Goal: Task Accomplishment & Management: Use online tool/utility

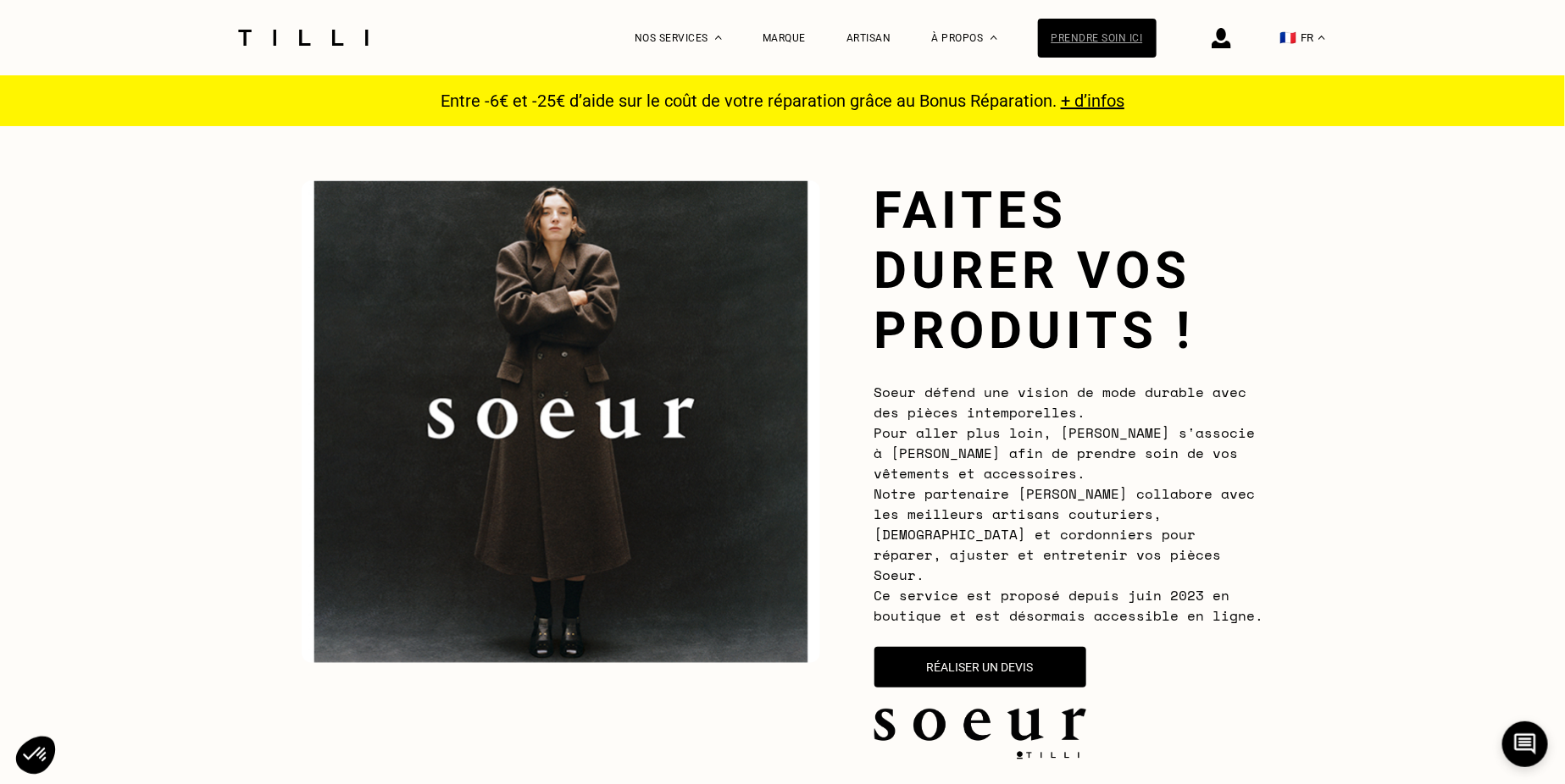
click at [1102, 19] on div "Prendre soin ici" at bounding box center [1097, 38] width 118 height 39
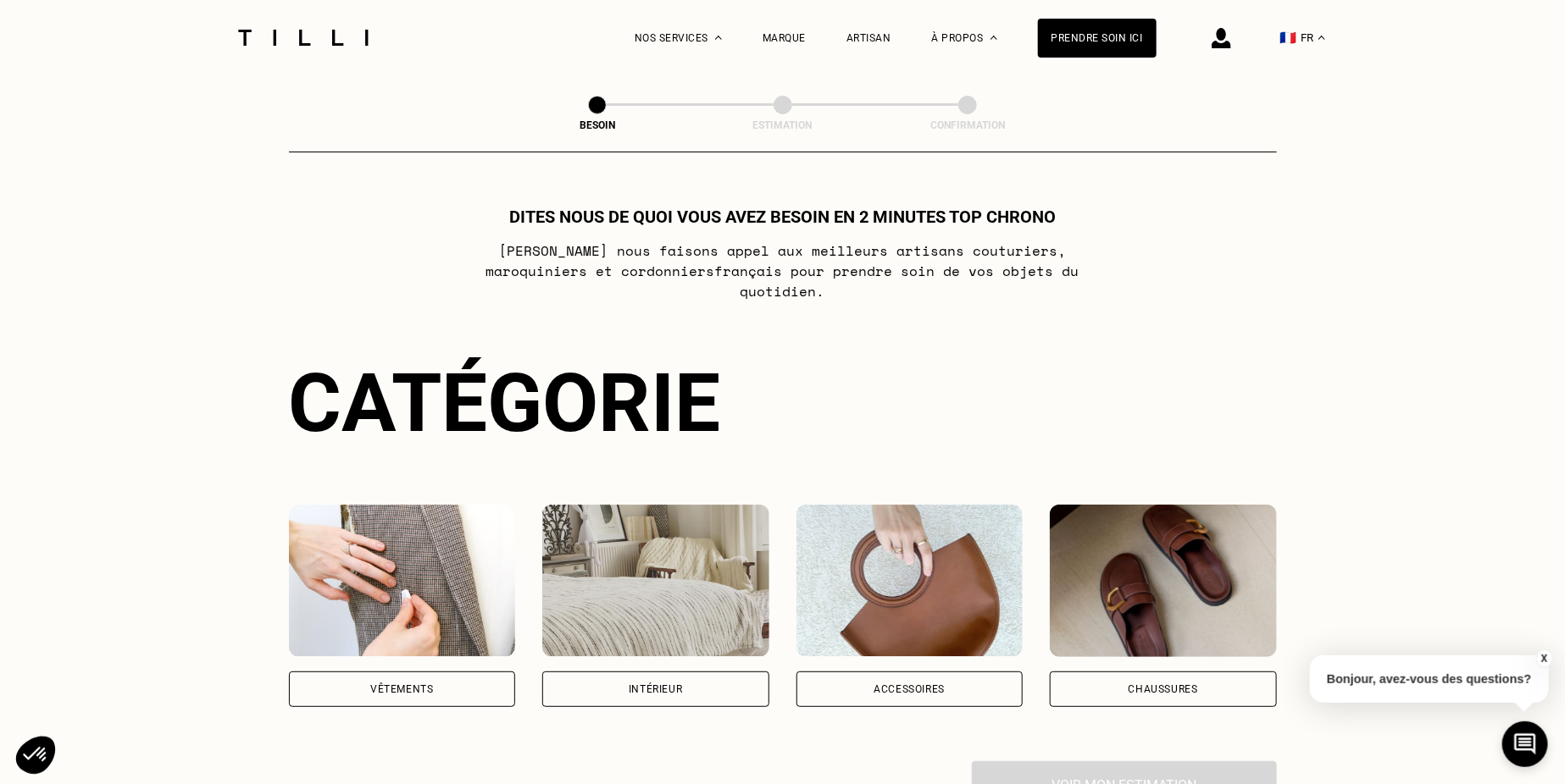
click at [880, 548] on img at bounding box center [910, 580] width 227 height 152
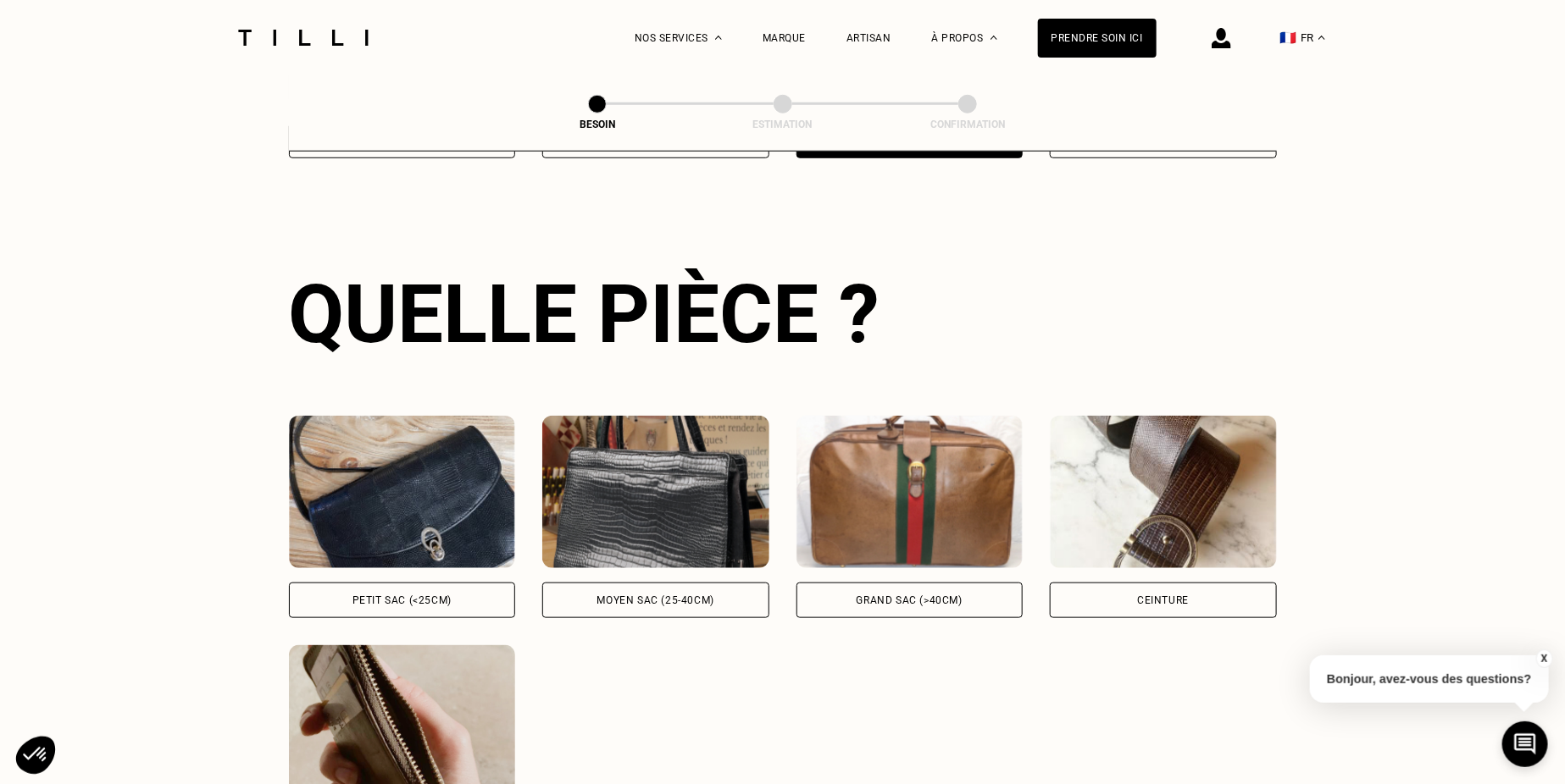
scroll to position [550, 0]
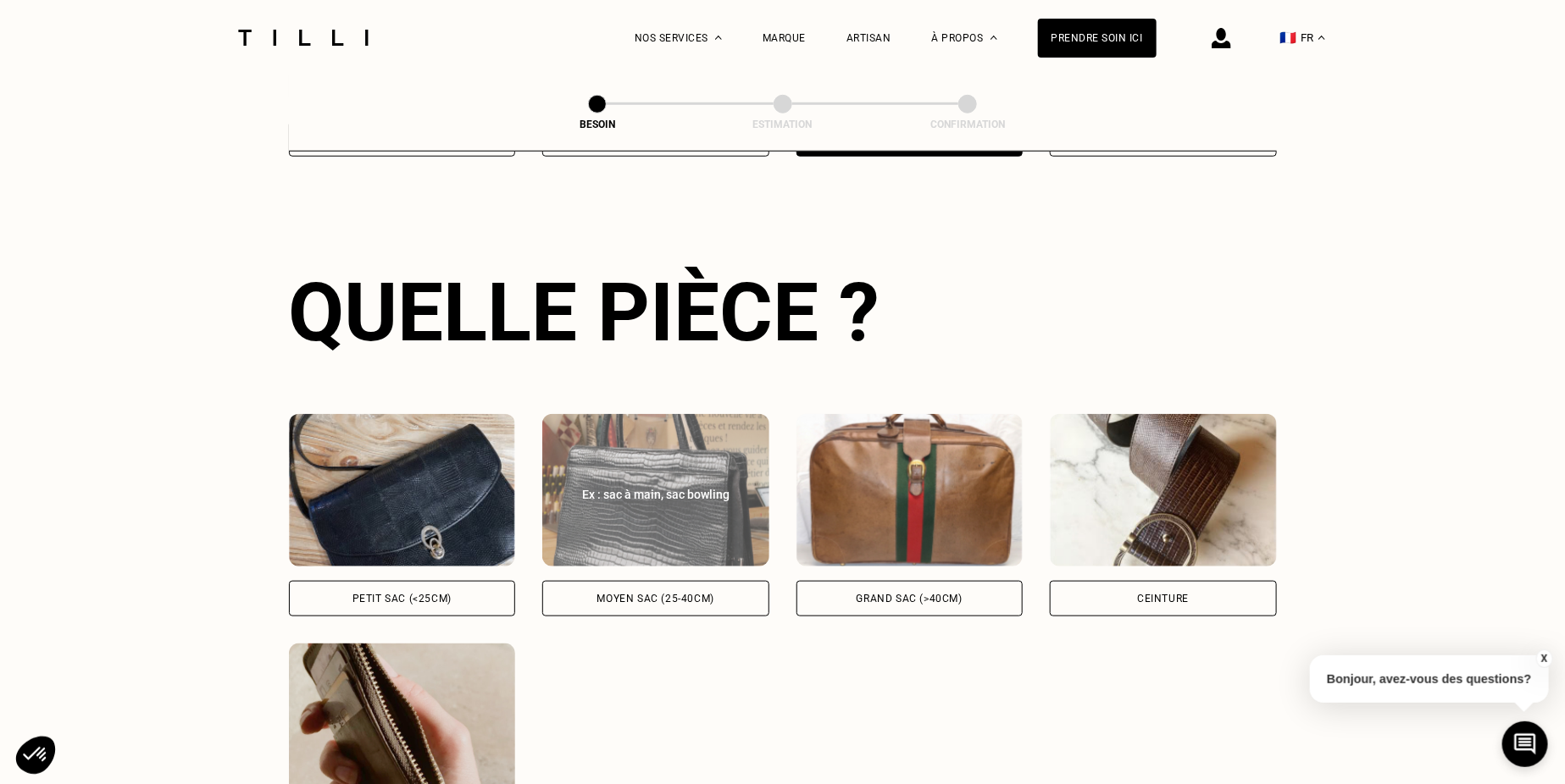
click at [569, 525] on img at bounding box center [656, 490] width 227 height 152
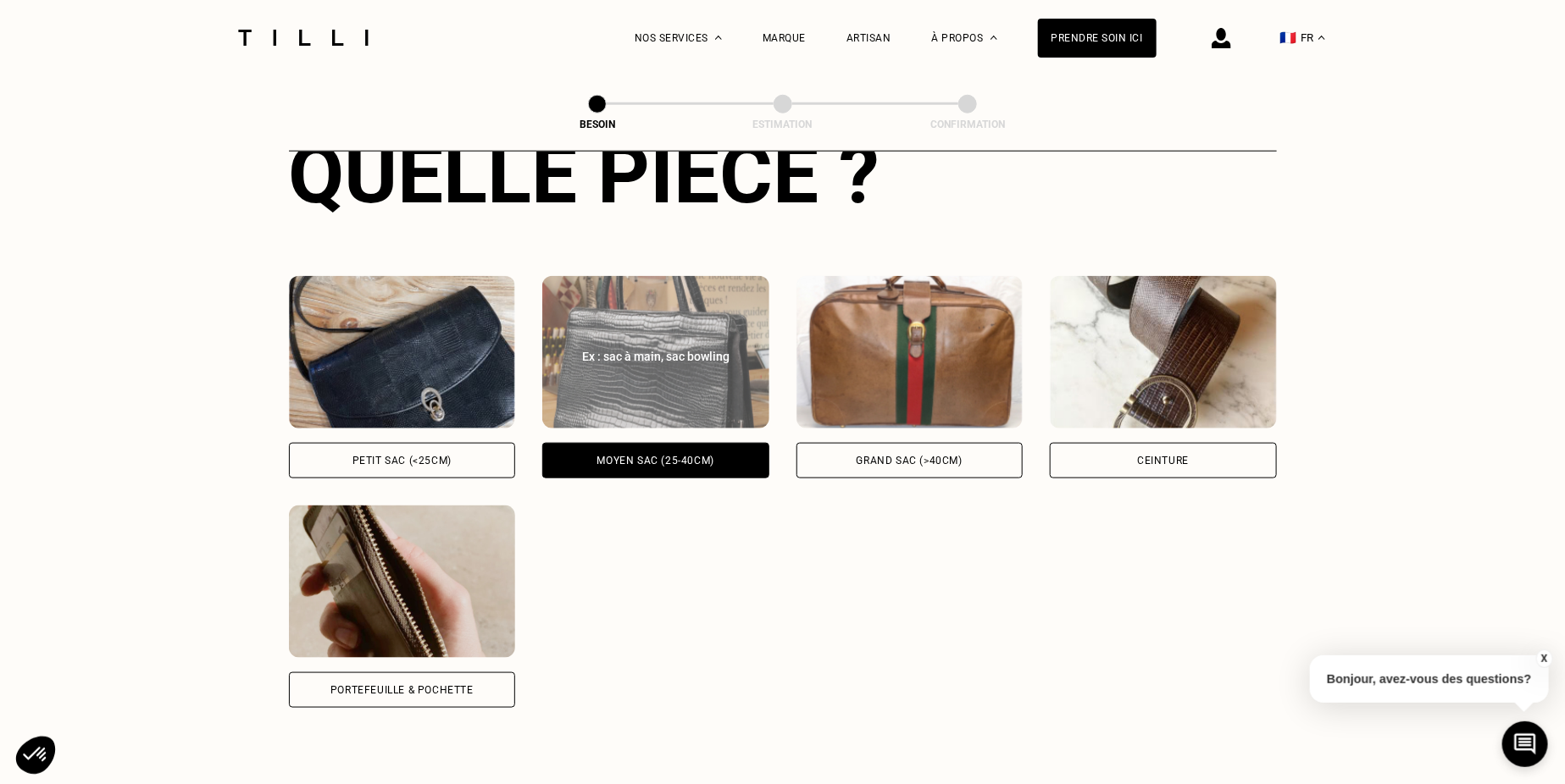
scroll to position [686, 0]
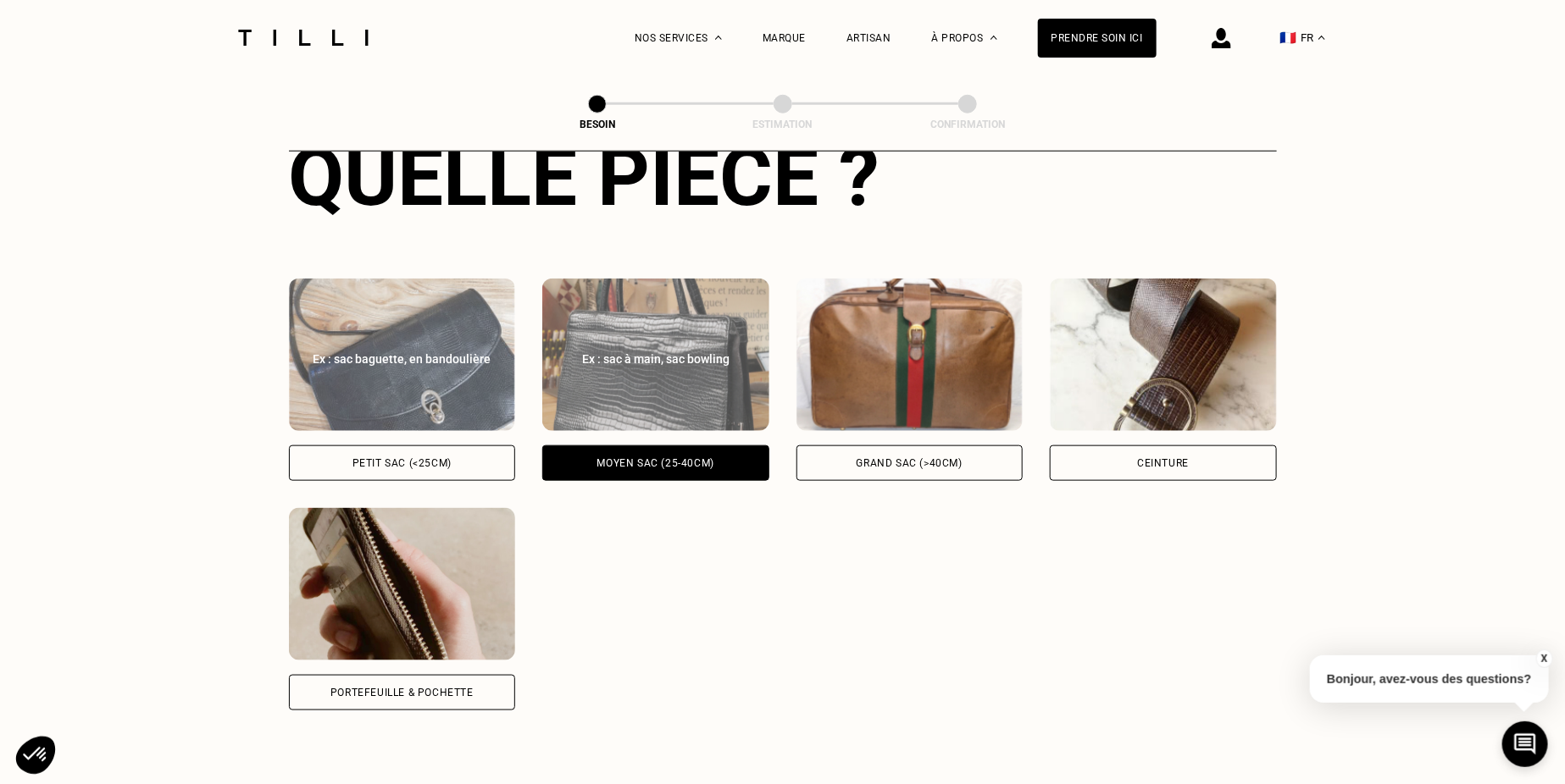
click at [407, 299] on img at bounding box center [403, 355] width 227 height 152
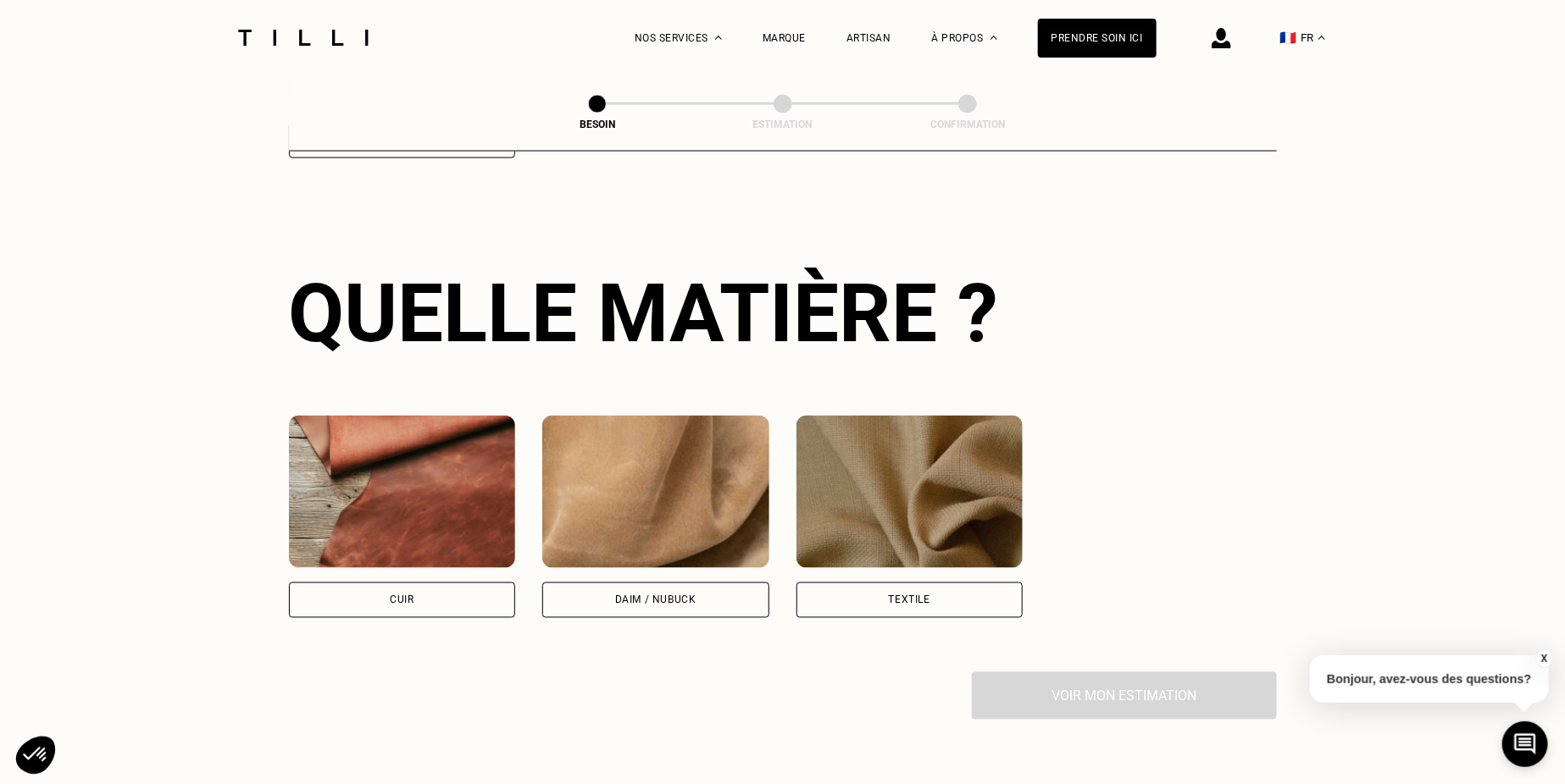
scroll to position [1239, 0]
click at [436, 448] on img at bounding box center [403, 491] width 227 height 152
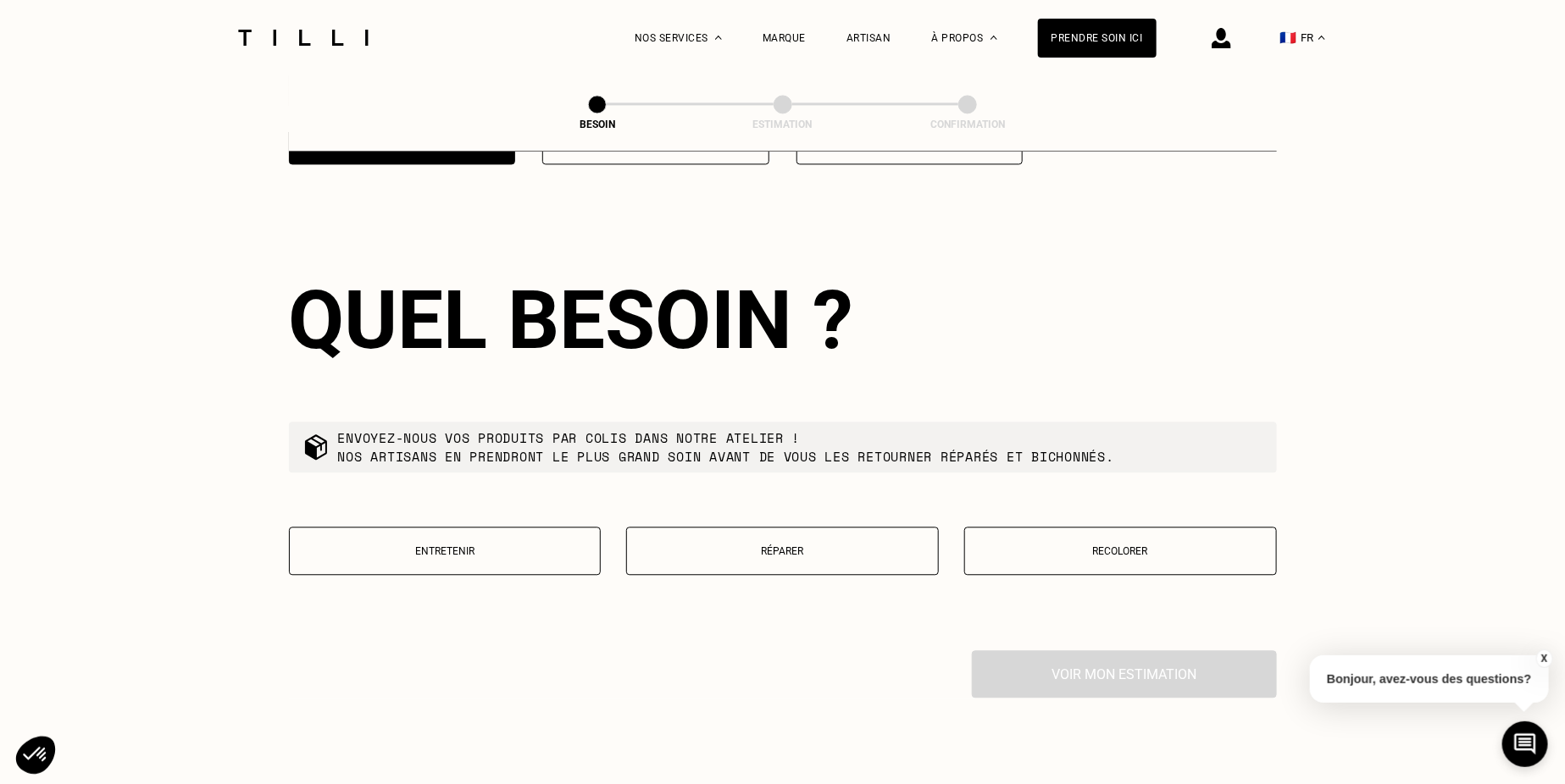
scroll to position [1699, 0]
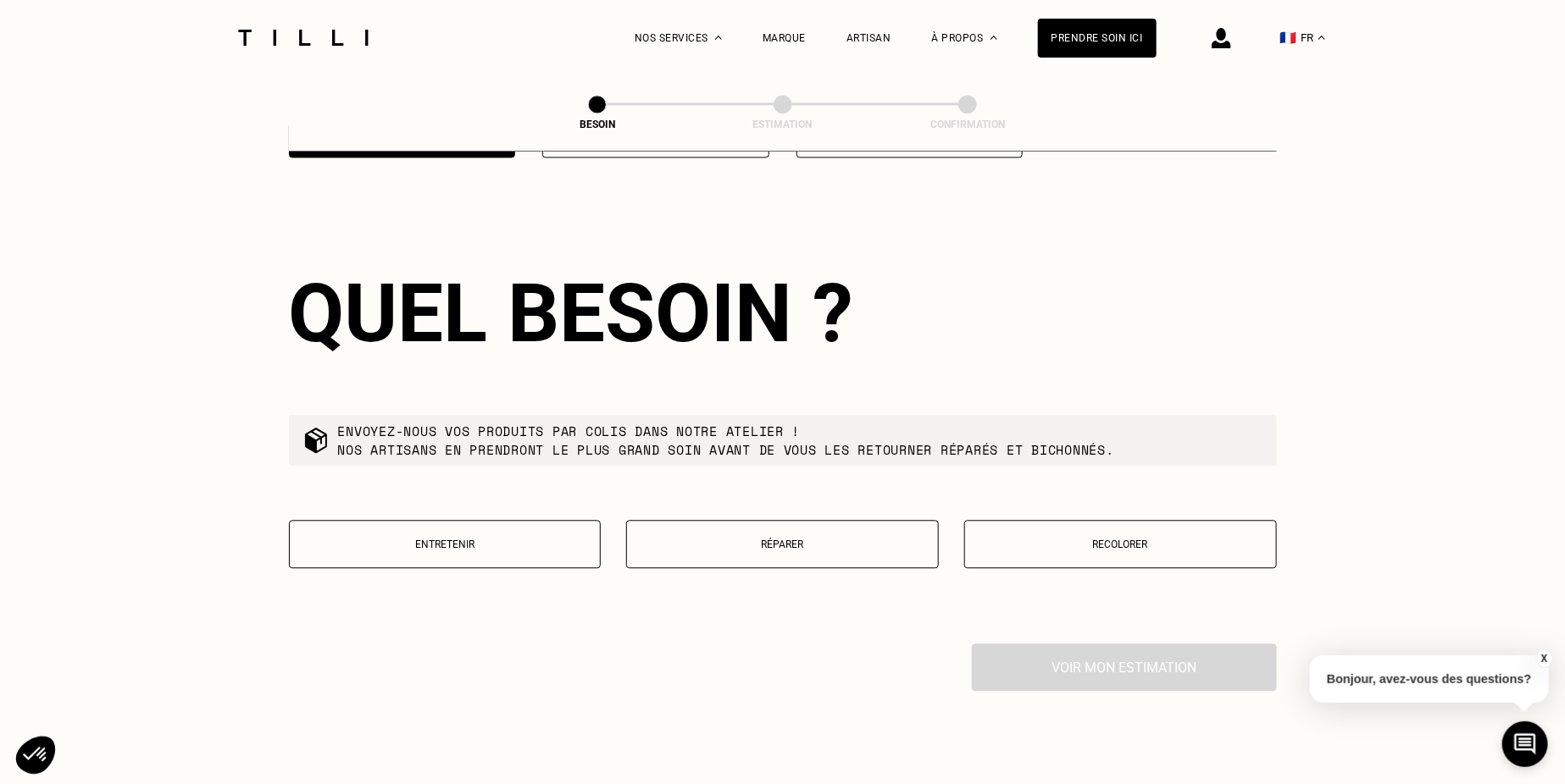
click at [804, 539] on p "Réparer" at bounding box center [782, 544] width 294 height 12
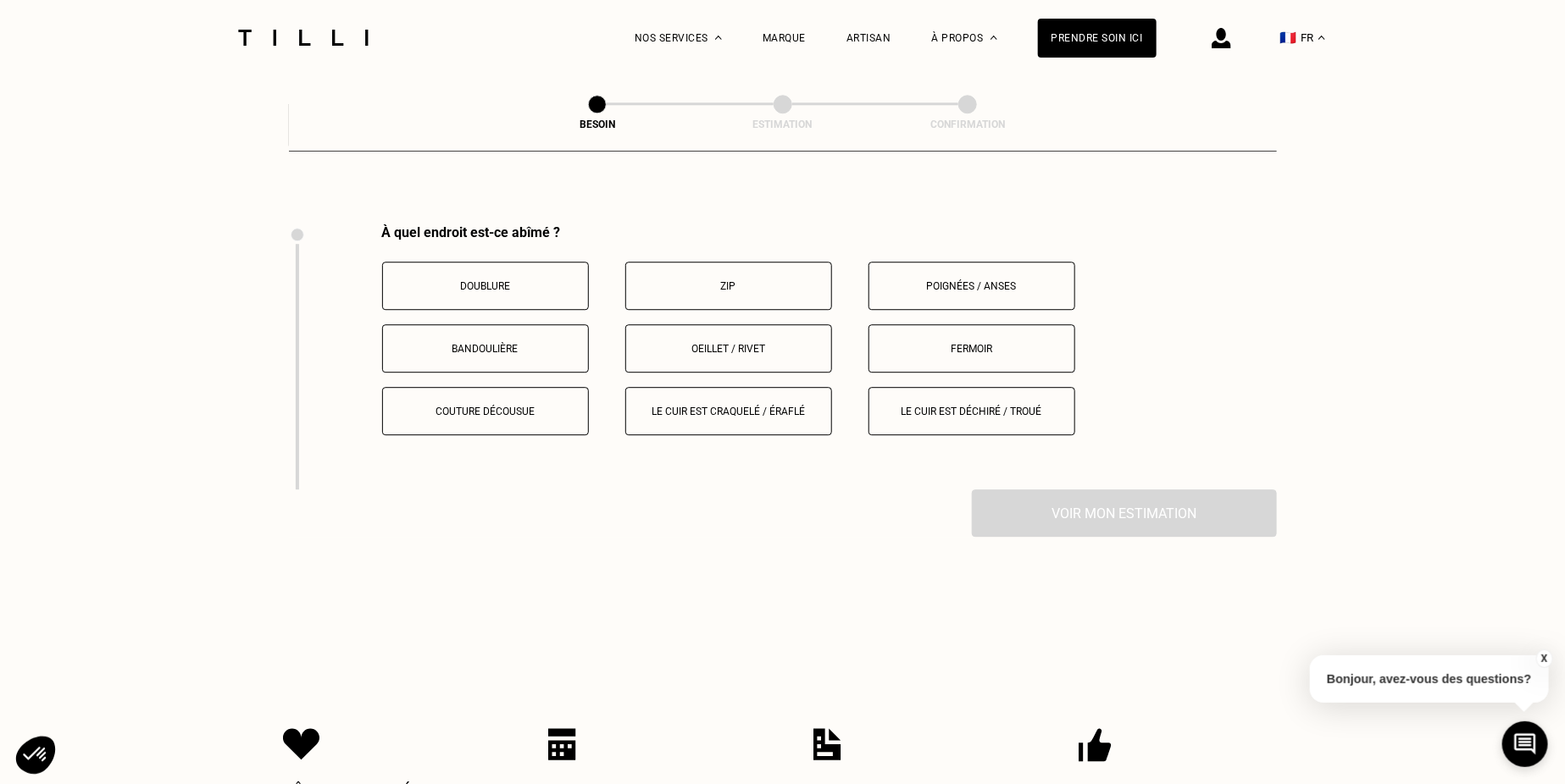
scroll to position [2132, 0]
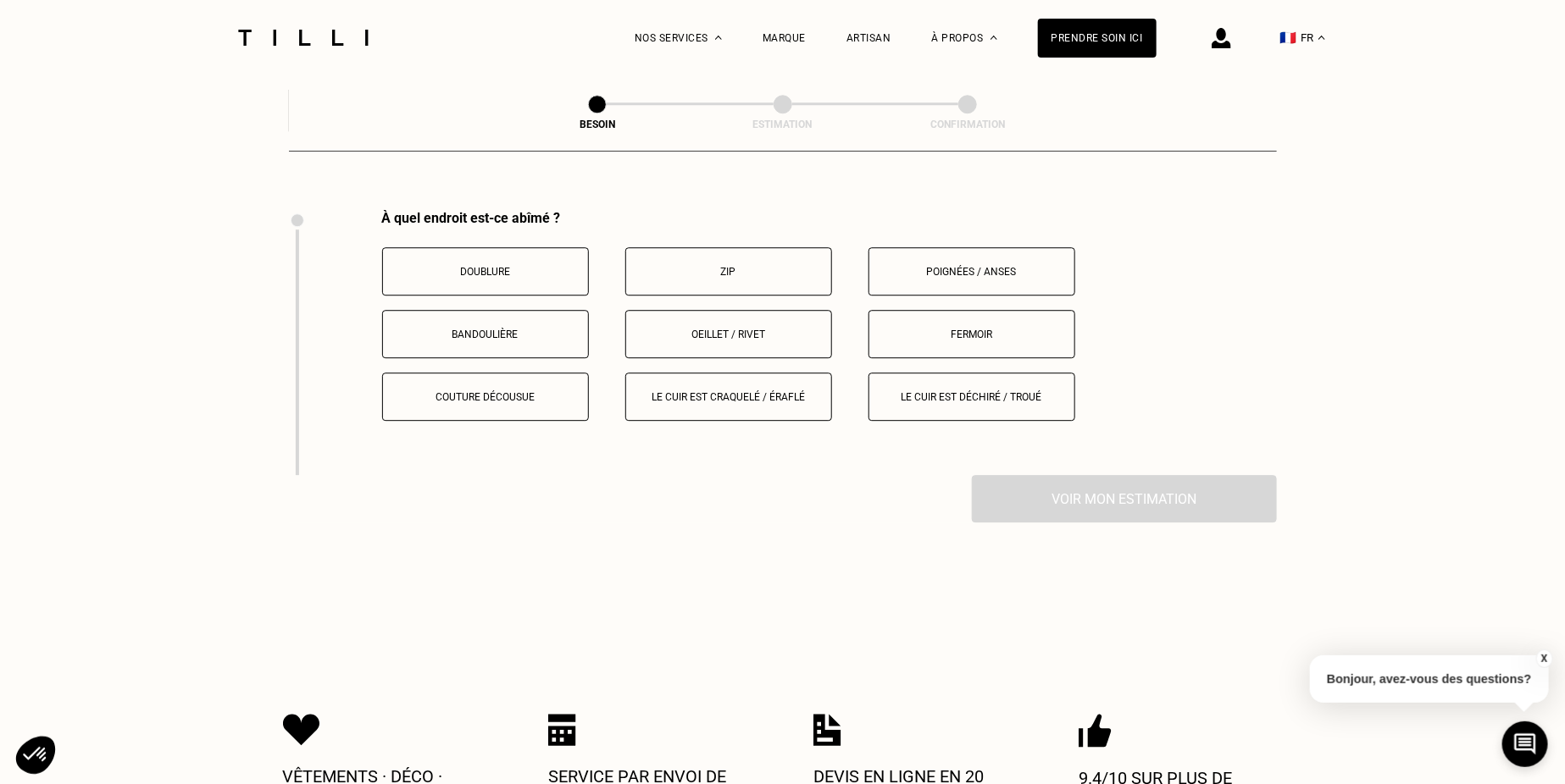
click at [726, 266] on p "Zip" at bounding box center [728, 272] width 188 height 12
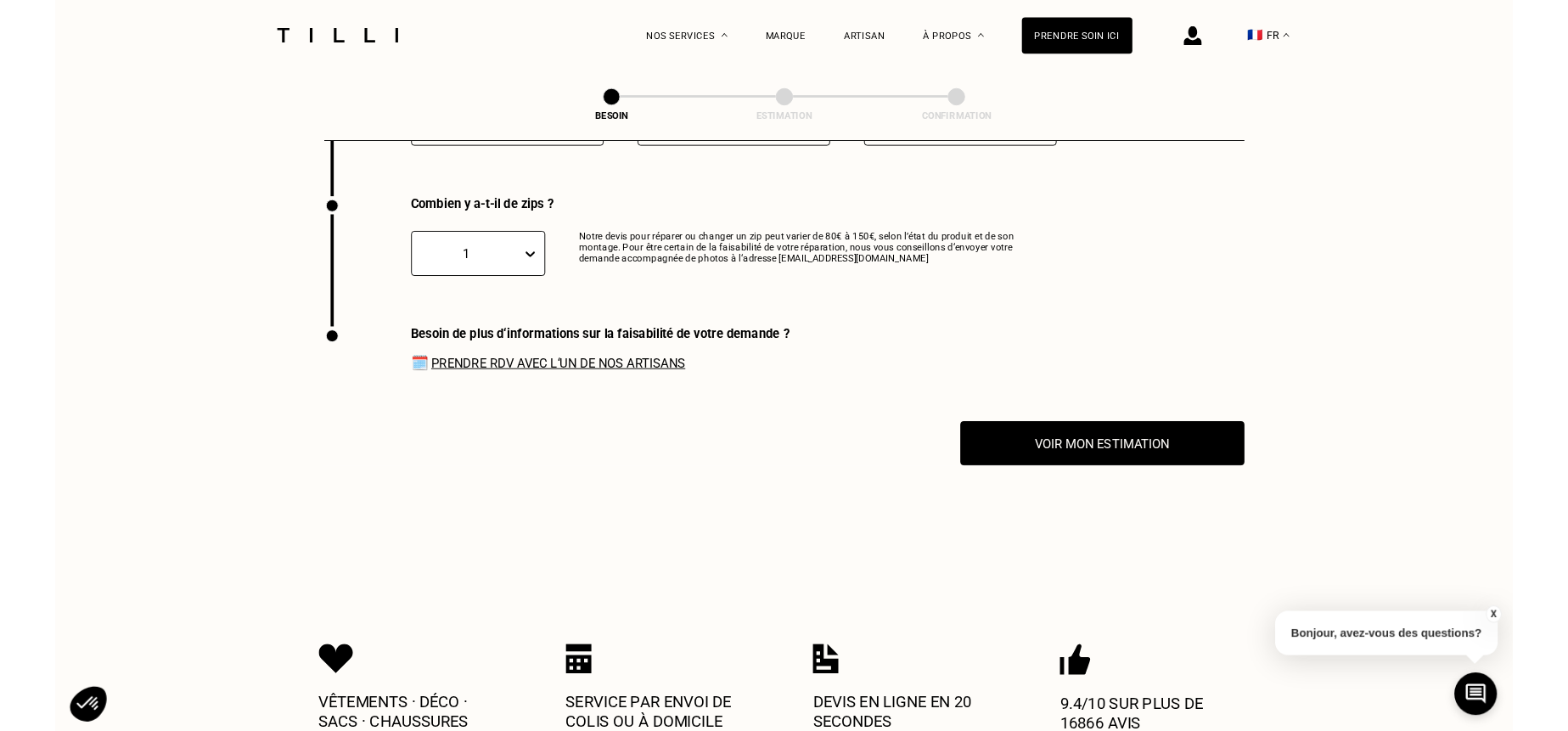
scroll to position [2404, 0]
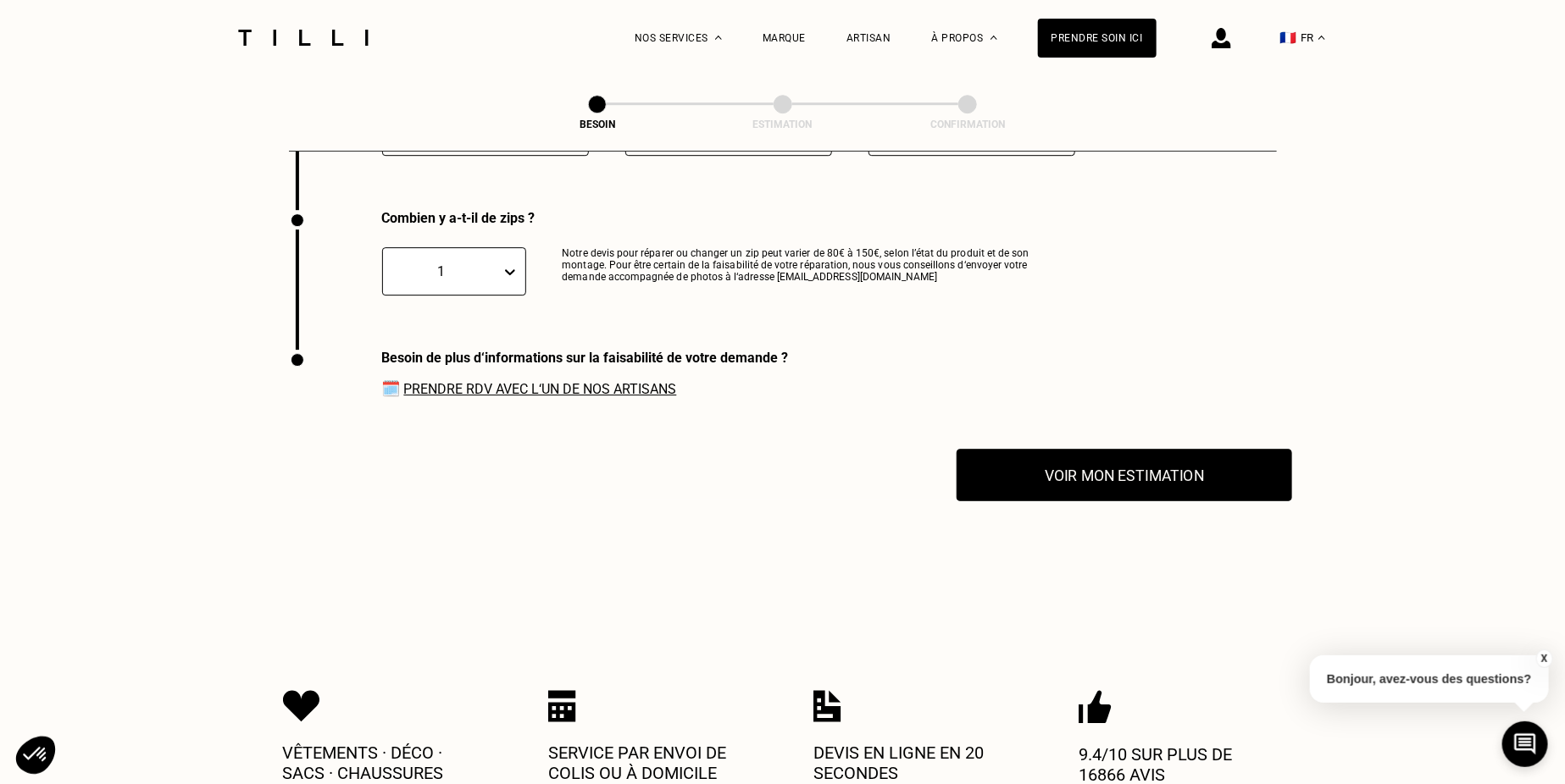
click at [1074, 461] on button "Voir mon estimation" at bounding box center [1125, 475] width 336 height 52
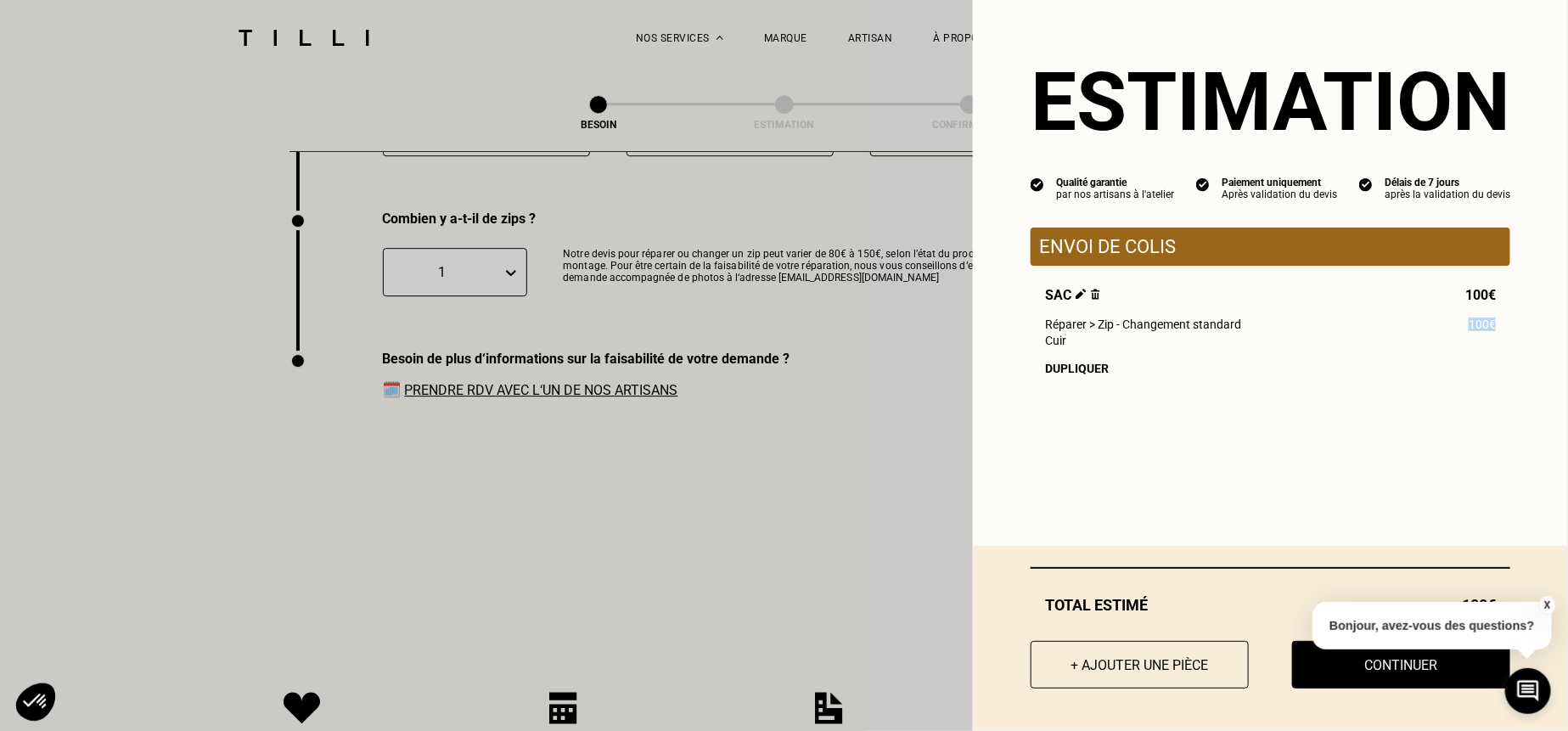
drag, startPoint x: 1467, startPoint y: 323, endPoint x: 1500, endPoint y: 323, distance: 33.0
click at [1500, 323] on div "Sac 100€ Réparer > Zip - Changement standard 100€ Cuir Dupliquer" at bounding box center [1270, 331] width 479 height 89
click at [1464, 328] on div "Réparer > Zip - Changement standard 100€" at bounding box center [1270, 324] width 450 height 14
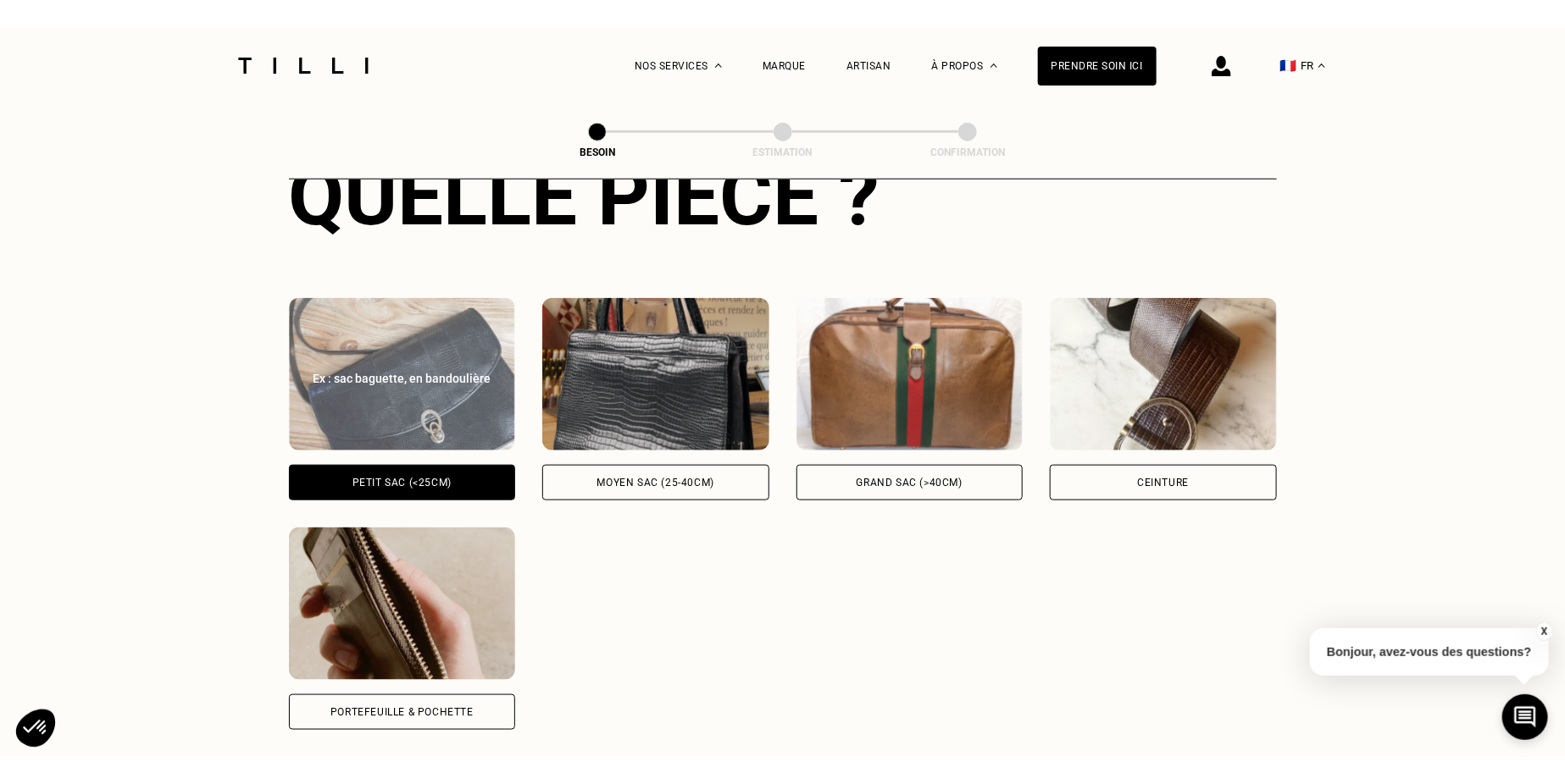
scroll to position [673, 0]
